Goal: Answer question/provide support

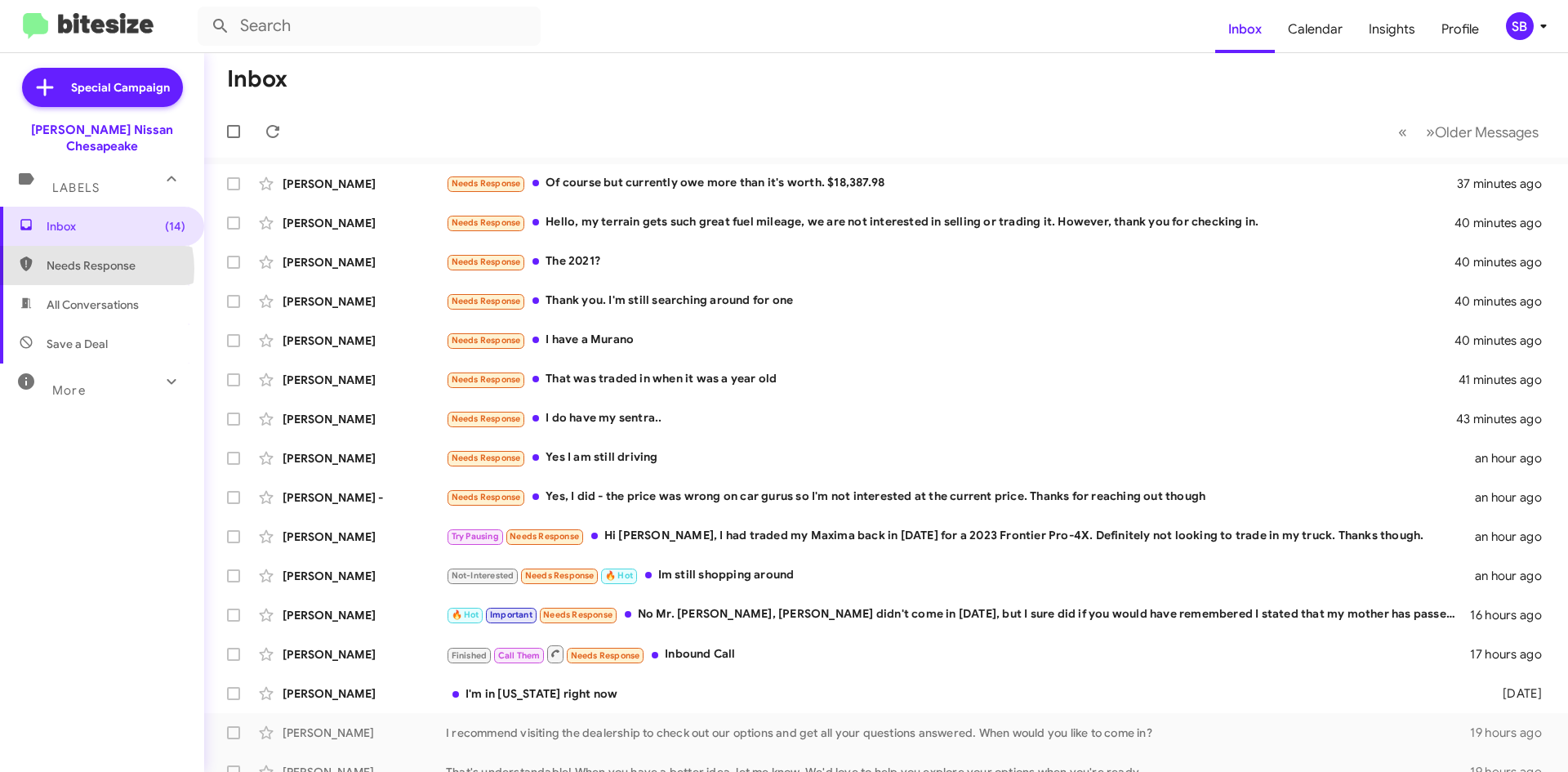
click at [87, 257] on span "Needs Response" at bounding box center [116, 265] width 139 height 16
type input "in:needs-response"
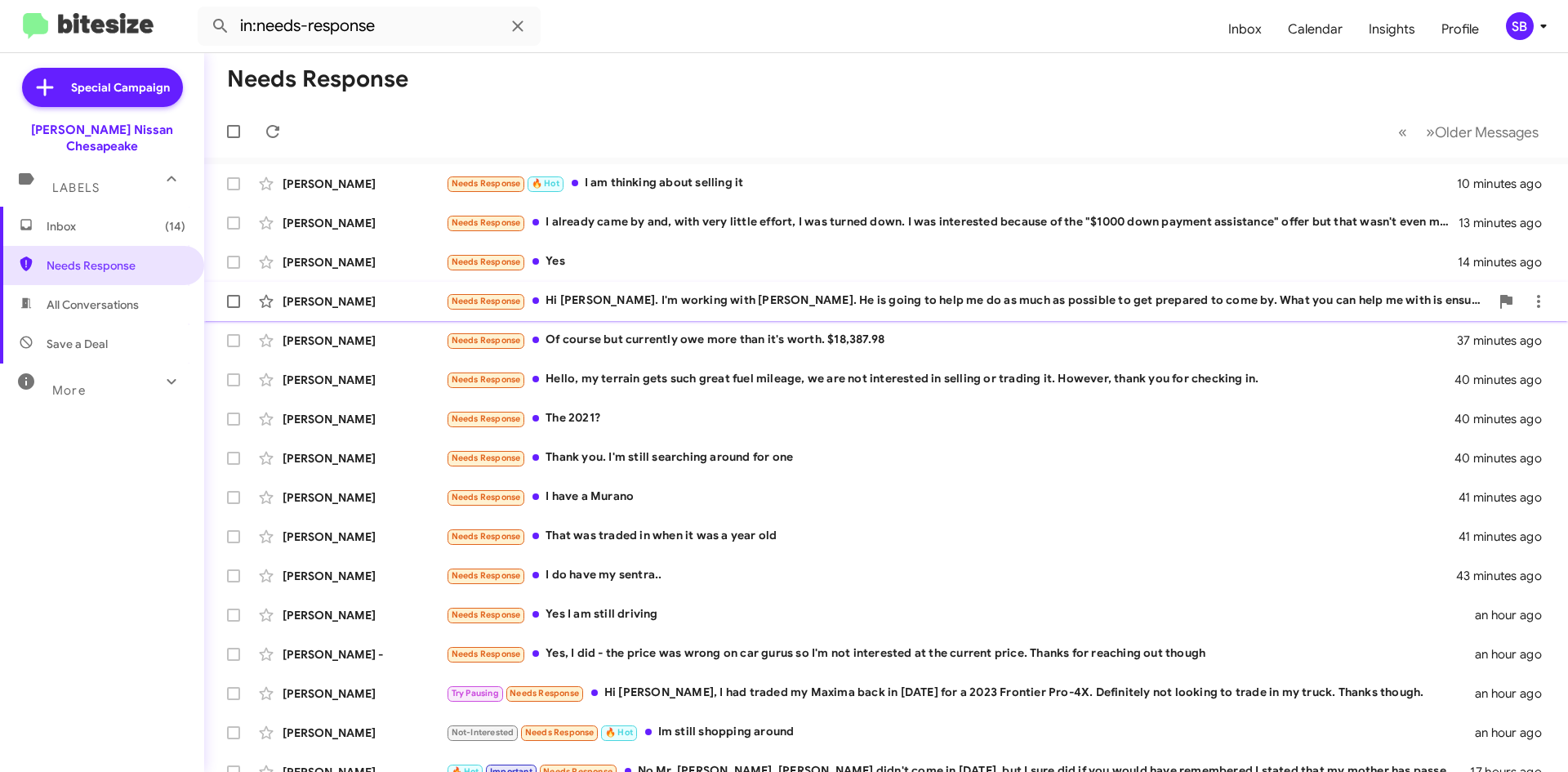
click at [625, 297] on div "Needs Response Hi [PERSON_NAME]. I'm working with [PERSON_NAME]. He is going to…" at bounding box center [967, 301] width 1043 height 19
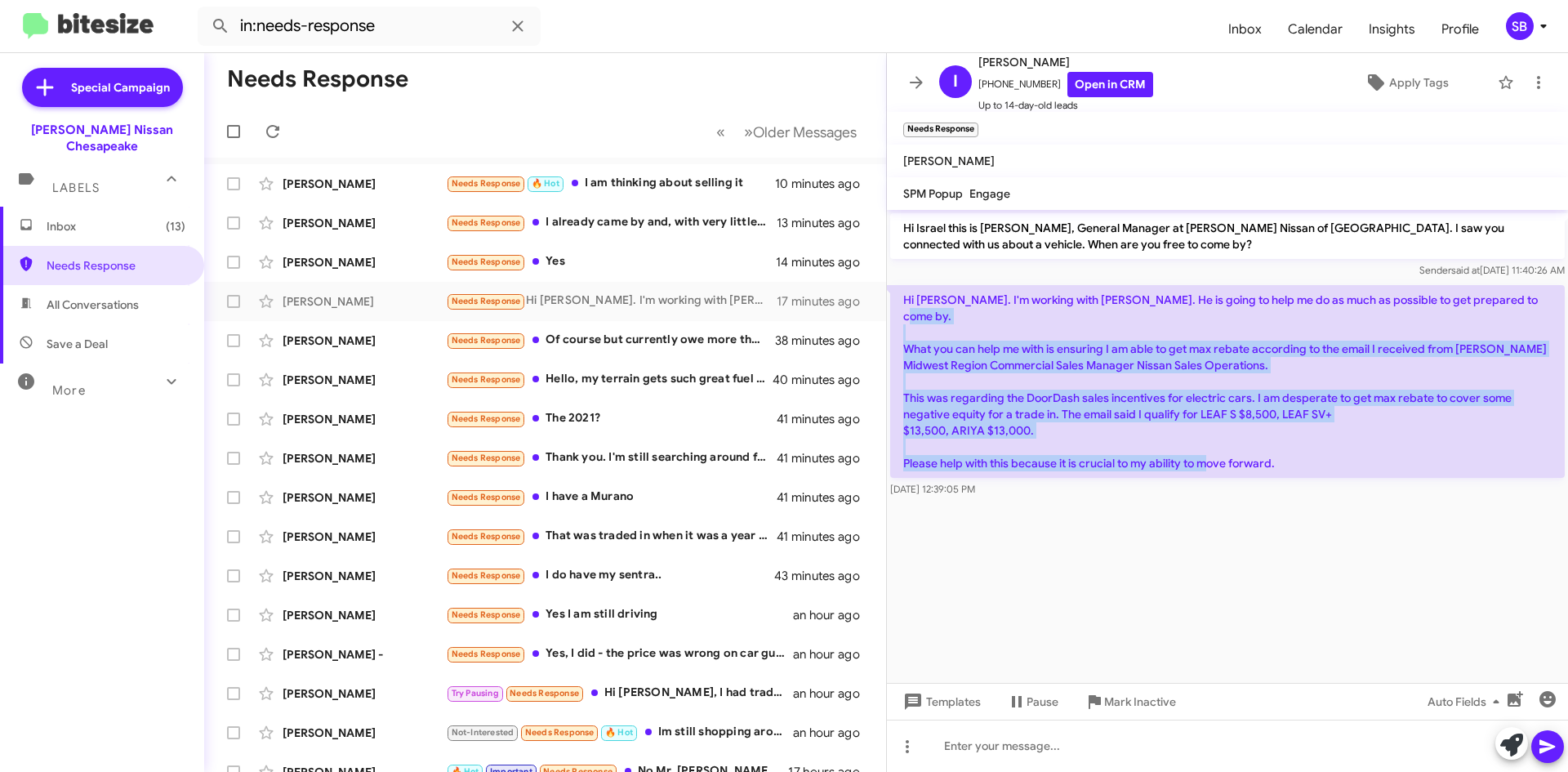
drag, startPoint x: 1187, startPoint y: 451, endPoint x: 892, endPoint y: 336, distance: 316.6
click at [892, 336] on p "Hi [PERSON_NAME]. I'm working with [PERSON_NAME]. He is going to help me do as …" at bounding box center [1227, 381] width 675 height 193
copy p "What you can help me with is ensuring I am able to get max rebate according to …"
